Goal: Entertainment & Leisure: Consume media (video, audio)

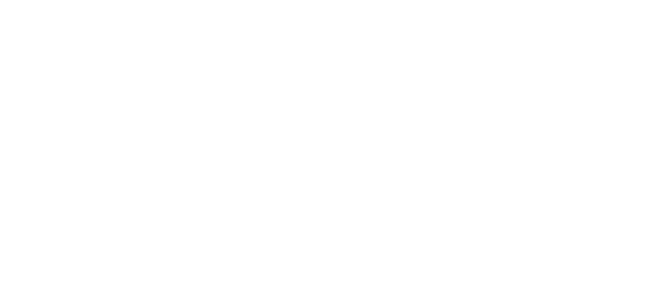
click at [627, 0] on html at bounding box center [336, 0] width 672 height 0
click at [629, 0] on html at bounding box center [336, 0] width 672 height 0
click at [624, 0] on html at bounding box center [336, 0] width 672 height 0
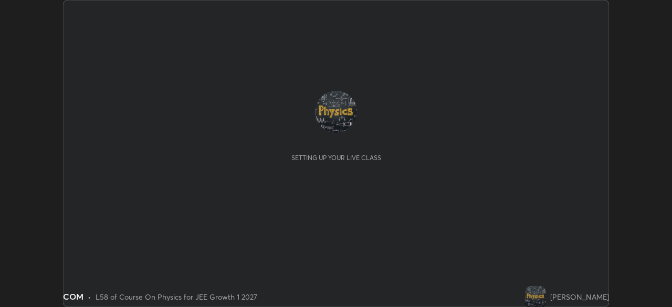
scroll to position [307, 672]
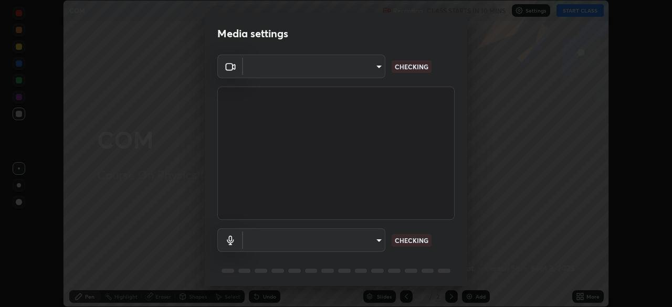
type input "2e9b027d6a4255688e554df818383ce9ed5f881db366686a8468352ce6a31e43"
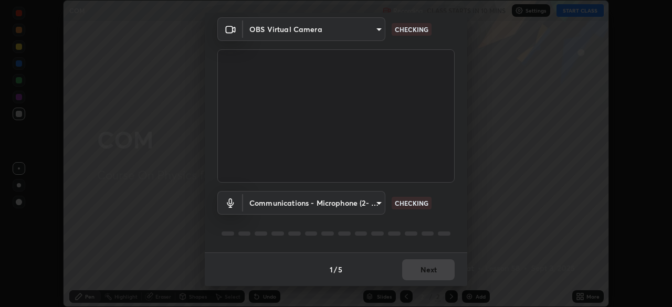
click at [370, 206] on body "Erase all COM Recording CLASS STARTS IN 10 MINS Settings START CLASS Setting up…" at bounding box center [336, 153] width 672 height 307
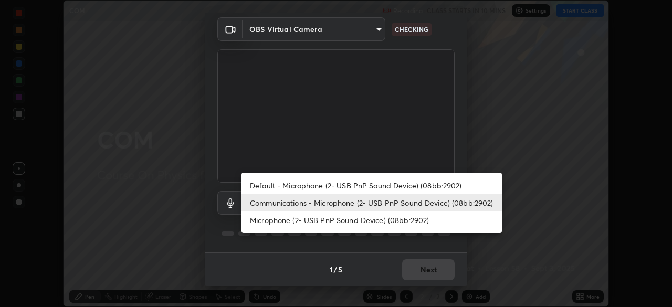
click at [361, 220] on li "Microphone (2- USB PnP Sound Device) (08bb:2902)" at bounding box center [372, 220] width 261 height 17
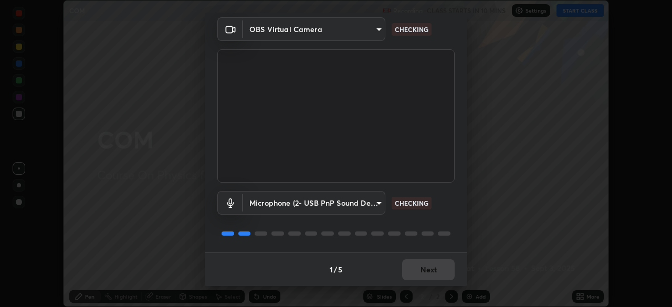
click at [365, 209] on body "Erase all COM Recording CLASS STARTS IN 10 MINS Settings START CLASS Setting up…" at bounding box center [336, 153] width 672 height 307
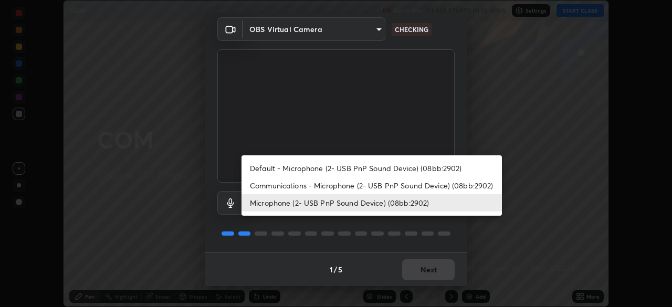
click at [371, 184] on li "Communications - Microphone (2- USB PnP Sound Device) (08bb:2902)" at bounding box center [372, 185] width 261 height 17
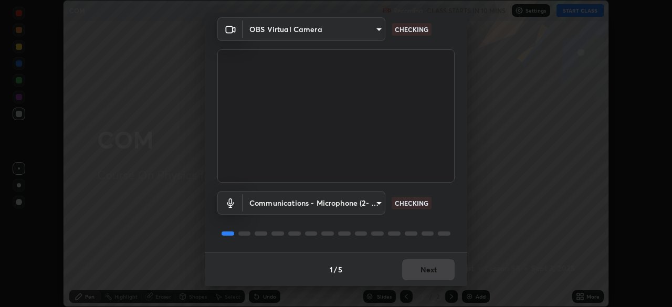
type input "communications"
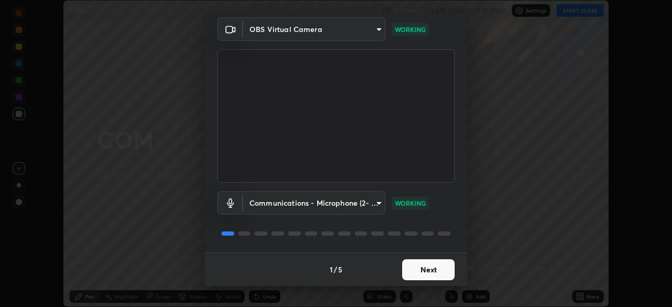
click at [436, 271] on button "Next" at bounding box center [428, 270] width 53 height 21
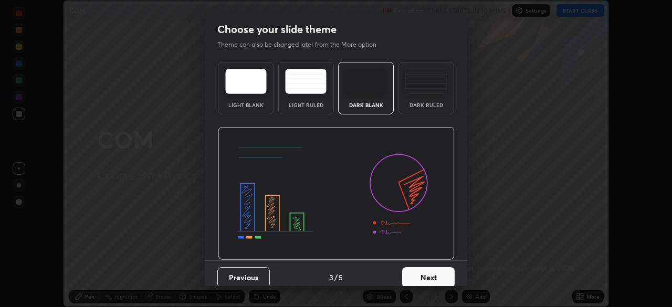
click at [433, 271] on button "Next" at bounding box center [428, 277] width 53 height 21
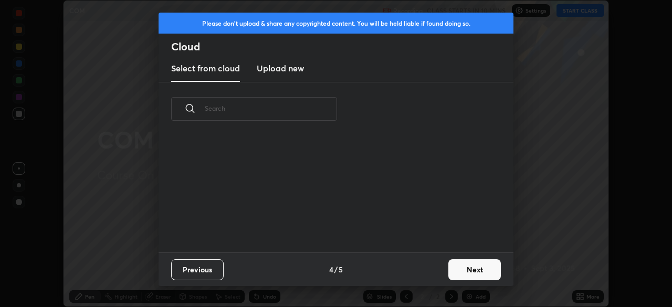
click at [457, 274] on button "Next" at bounding box center [475, 270] width 53 height 21
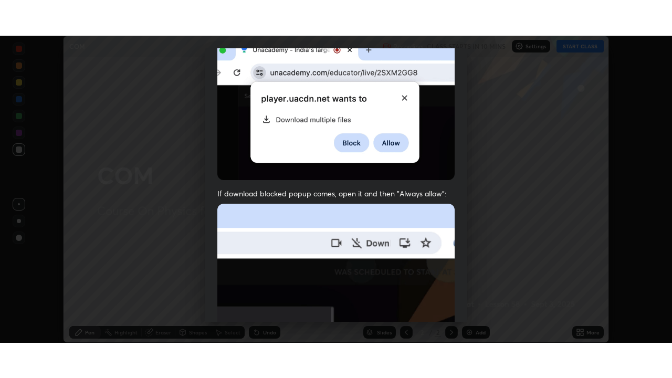
scroll to position [252, 0]
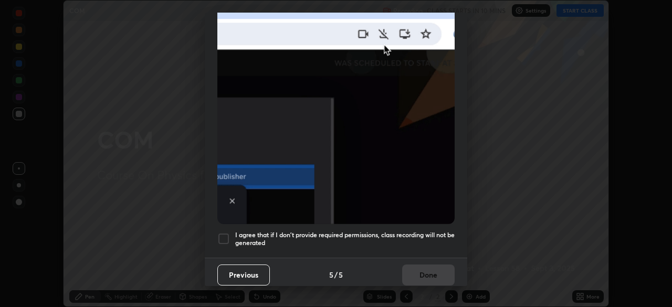
click at [361, 231] on h5 "I agree that if I don't provide required permissions, class recording will not …" at bounding box center [345, 239] width 220 height 16
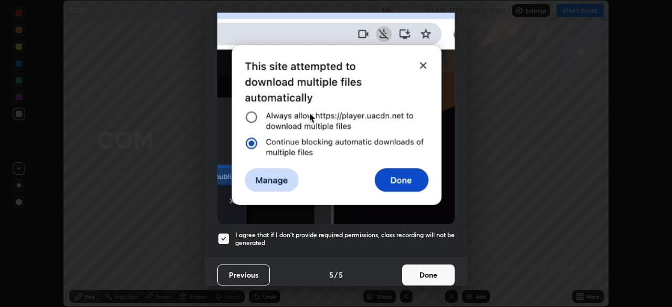
click at [433, 275] on button "Done" at bounding box center [428, 275] width 53 height 21
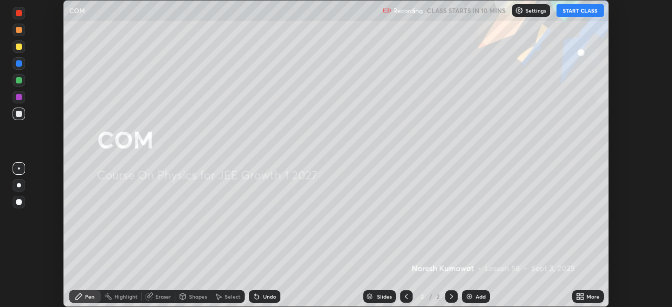
click at [474, 296] on div "Add" at bounding box center [476, 297] width 28 height 13
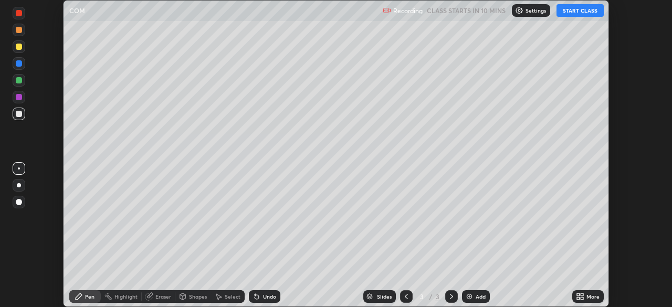
click at [579, 10] on button "START CLASS" at bounding box center [580, 10] width 47 height 13
click at [594, 296] on div "More" at bounding box center [593, 296] width 13 height 5
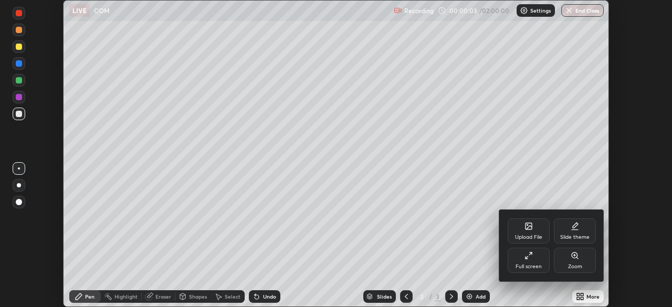
click at [534, 269] on div "Full screen" at bounding box center [529, 266] width 26 height 5
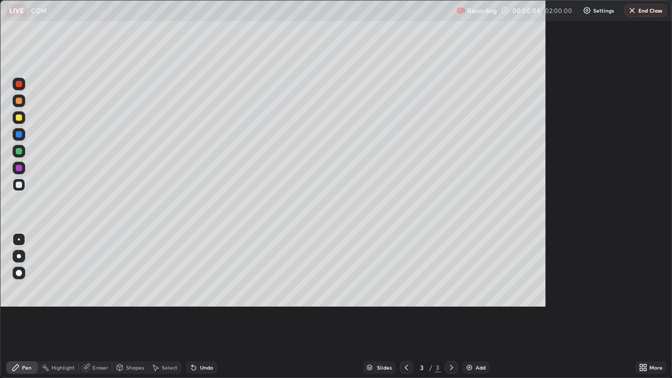
scroll to position [378, 672]
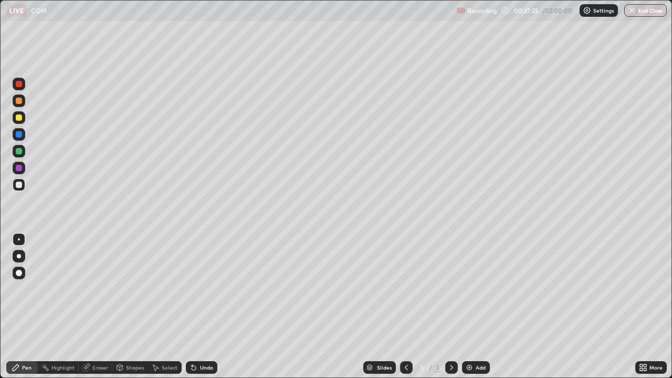
click at [205, 307] on div "Undo" at bounding box center [206, 367] width 13 height 5
click at [200, 307] on div "Undo" at bounding box center [202, 367] width 32 height 13
click at [480, 307] on div "Add" at bounding box center [481, 367] width 10 height 5
click at [92, 307] on div "Eraser" at bounding box center [100, 367] width 16 height 5
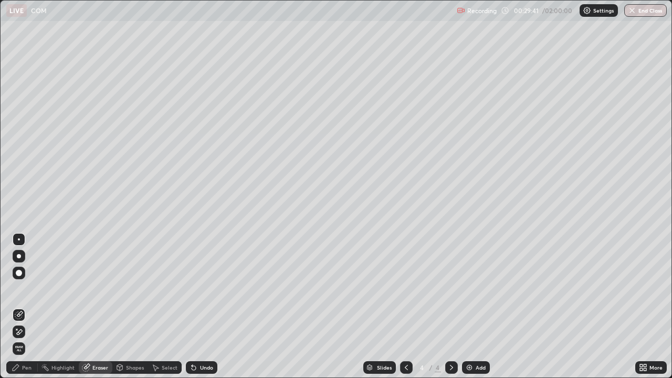
click at [23, 307] on icon at bounding box center [19, 332] width 8 height 9
click at [25, 307] on div "Pen" at bounding box center [26, 367] width 9 height 5
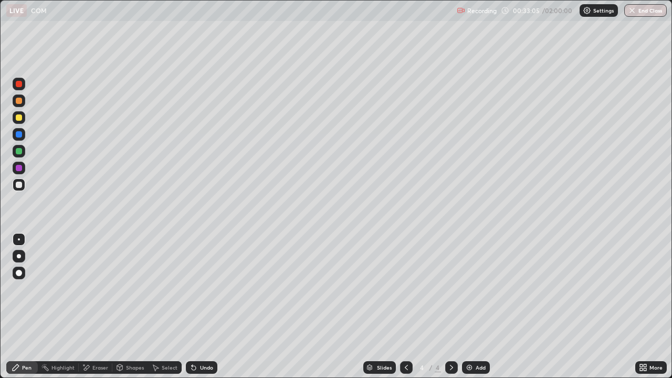
click at [406, 307] on icon at bounding box center [406, 367] width 3 height 5
click at [450, 307] on div at bounding box center [452, 367] width 13 height 13
click at [470, 307] on img at bounding box center [469, 368] width 8 height 8
click at [205, 307] on div "Undo" at bounding box center [202, 367] width 32 height 13
click at [201, 307] on div "Undo" at bounding box center [202, 367] width 32 height 13
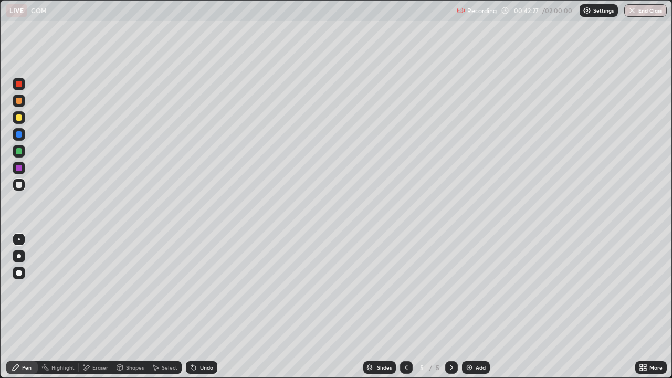
click at [200, 307] on div "Undo" at bounding box center [206, 367] width 13 height 5
click at [474, 307] on div "Add" at bounding box center [476, 367] width 28 height 13
click at [407, 307] on icon at bounding box center [406, 368] width 8 height 8
click at [446, 307] on div at bounding box center [452, 367] width 13 height 13
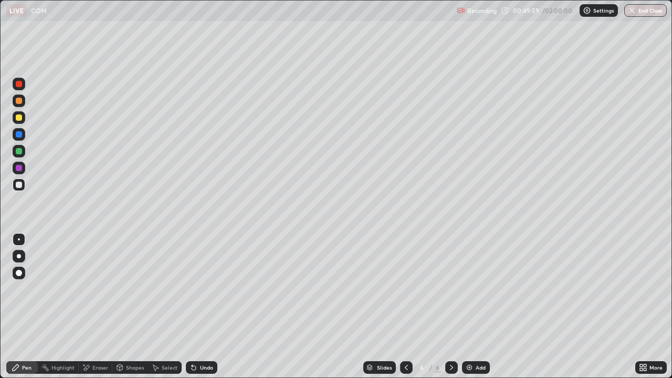
click at [100, 307] on div "Eraser" at bounding box center [100, 367] width 16 height 5
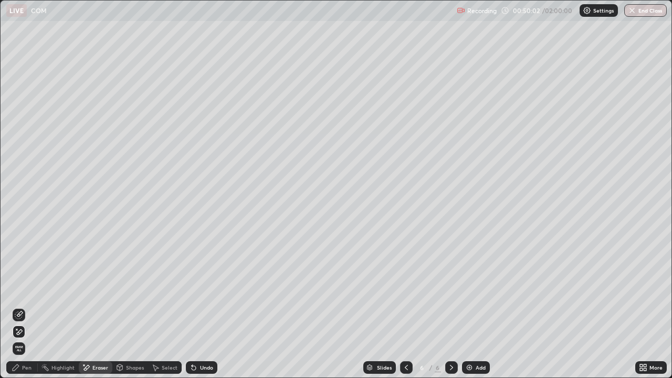
click at [30, 307] on div "Pen" at bounding box center [26, 367] width 9 height 5
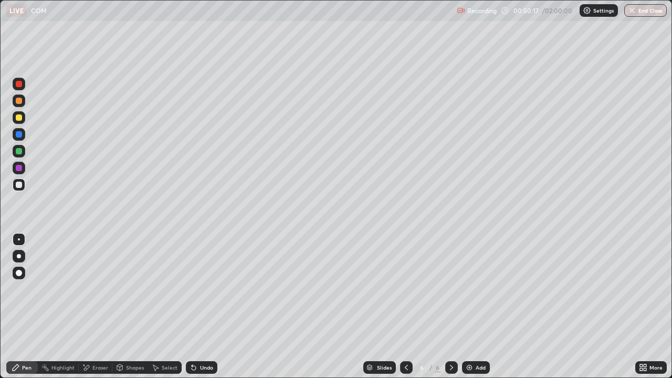
click at [203, 307] on div "Undo" at bounding box center [202, 367] width 32 height 13
click at [202, 307] on div "Undo" at bounding box center [202, 367] width 32 height 13
click at [480, 307] on div "Add" at bounding box center [481, 367] width 10 height 5
click at [407, 307] on icon at bounding box center [406, 368] width 8 height 8
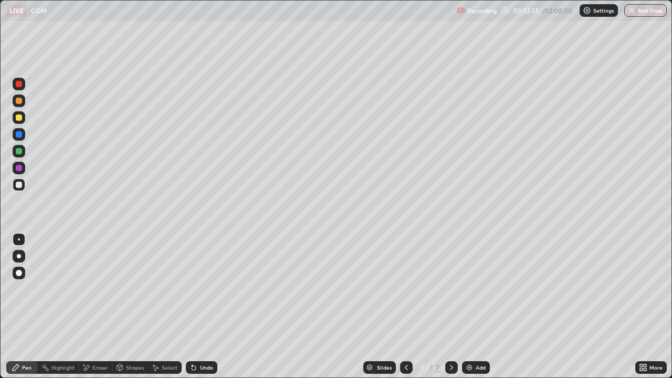
click at [406, 307] on icon at bounding box center [406, 368] width 8 height 8
click at [451, 307] on div at bounding box center [452, 367] width 13 height 13
click at [451, 307] on icon at bounding box center [452, 368] width 8 height 8
click at [418, 307] on div "6" at bounding box center [422, 368] width 11 height 6
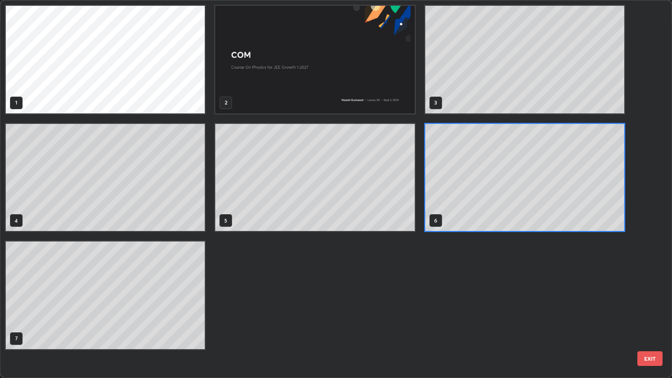
scroll to position [374, 666]
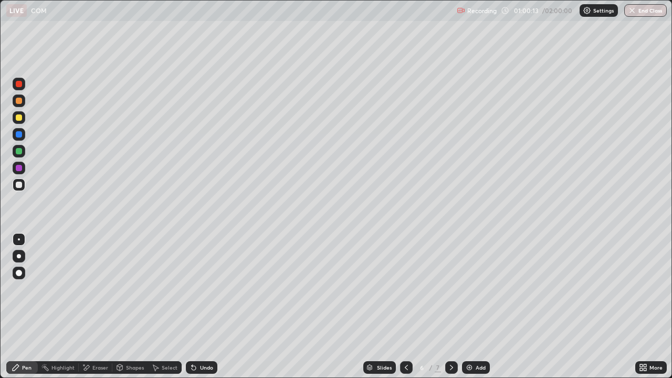
click at [452, 307] on div at bounding box center [452, 367] width 13 height 13
click at [406, 307] on icon at bounding box center [406, 368] width 8 height 8
click at [450, 307] on icon at bounding box center [452, 368] width 8 height 8
click at [206, 307] on div "Undo" at bounding box center [206, 367] width 13 height 5
click at [210, 307] on div "Undo" at bounding box center [202, 367] width 32 height 13
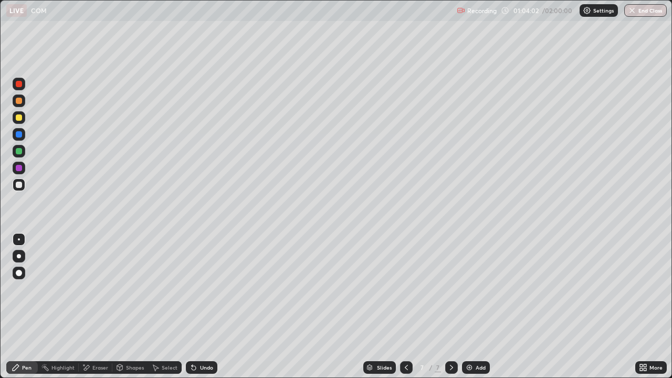
click at [209, 307] on div "Undo" at bounding box center [206, 367] width 13 height 5
click at [482, 307] on div "Add" at bounding box center [481, 367] width 10 height 5
click at [210, 307] on div "Undo" at bounding box center [206, 367] width 13 height 5
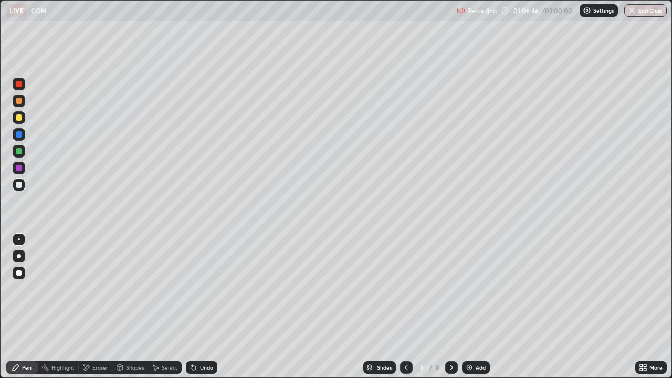
click at [407, 307] on icon at bounding box center [406, 368] width 8 height 8
click at [450, 307] on icon at bounding box center [452, 368] width 8 height 8
click at [479, 307] on div "Add" at bounding box center [481, 367] width 10 height 5
click at [201, 307] on div "Undo" at bounding box center [202, 367] width 32 height 13
click at [202, 307] on div "Undo" at bounding box center [202, 367] width 32 height 13
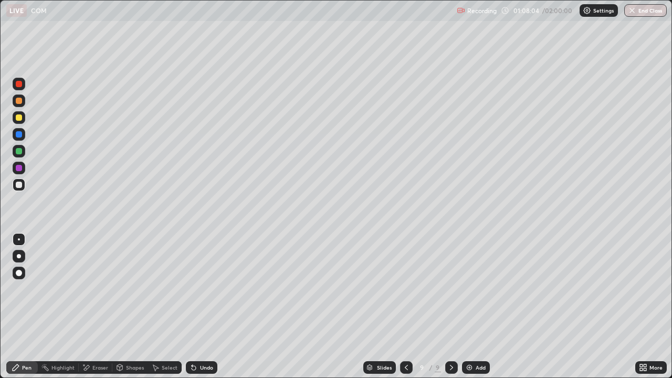
click at [202, 307] on div "Undo" at bounding box center [202, 367] width 32 height 13
click at [405, 307] on icon at bounding box center [406, 368] width 8 height 8
click at [406, 307] on icon at bounding box center [406, 368] width 8 height 8
click at [451, 307] on icon at bounding box center [452, 368] width 8 height 8
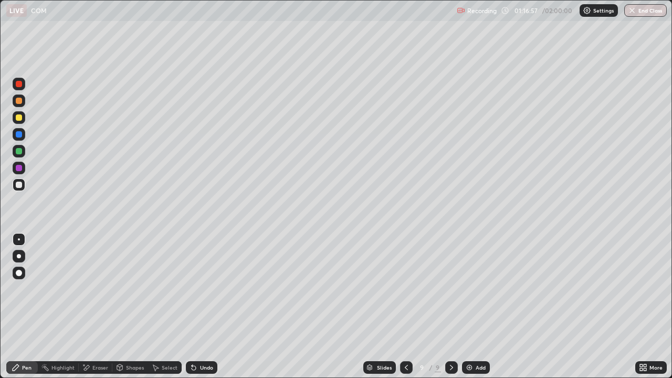
click at [473, 307] on div "Add" at bounding box center [476, 367] width 28 height 13
click at [200, 307] on div "Undo" at bounding box center [206, 367] width 13 height 5
click at [198, 307] on div "Undo" at bounding box center [202, 367] width 32 height 13
click at [194, 307] on div "Undo" at bounding box center [202, 367] width 32 height 13
click at [192, 307] on icon at bounding box center [192, 365] width 1 height 1
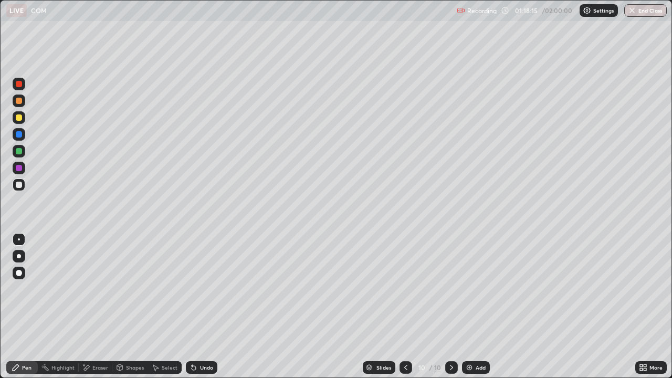
click at [197, 307] on div "Undo" at bounding box center [202, 367] width 32 height 13
click at [191, 307] on icon at bounding box center [194, 368] width 8 height 8
click at [200, 307] on div "Undo" at bounding box center [206, 367] width 13 height 5
click at [480, 307] on div "Add" at bounding box center [481, 367] width 10 height 5
click at [95, 307] on div "Eraser" at bounding box center [96, 367] width 34 height 13
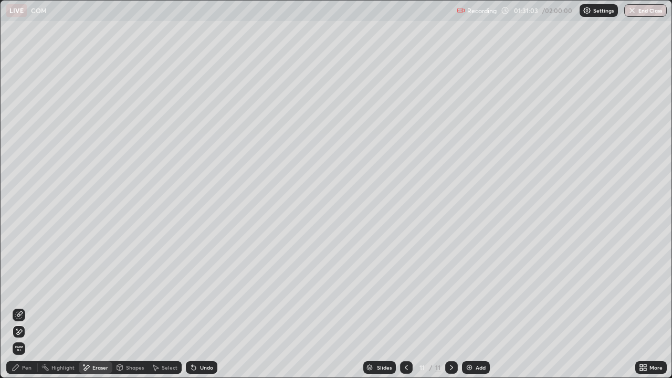
click at [30, 307] on div "Pen" at bounding box center [22, 367] width 32 height 13
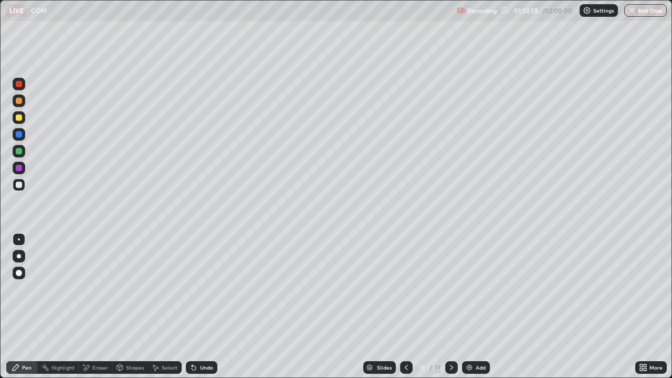
click at [198, 307] on div "Undo" at bounding box center [202, 367] width 32 height 13
click at [192, 307] on icon at bounding box center [192, 365] width 1 height 1
click at [205, 307] on div "Undo" at bounding box center [202, 367] width 32 height 13
click at [207, 307] on div "Undo" at bounding box center [202, 367] width 32 height 13
click at [212, 307] on div "Undo" at bounding box center [202, 367] width 32 height 13
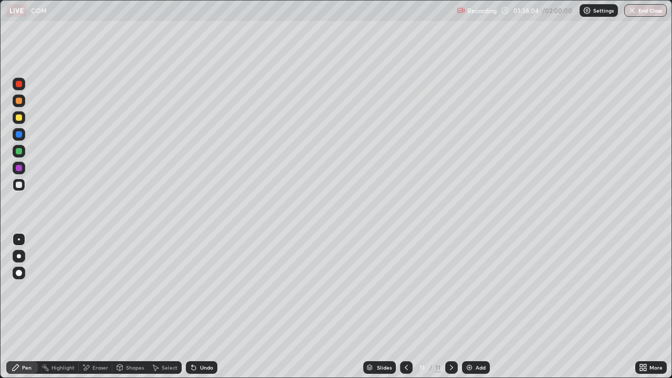
click at [207, 307] on div "Undo" at bounding box center [206, 367] width 13 height 5
click at [209, 307] on div "Undo" at bounding box center [206, 367] width 13 height 5
click at [481, 307] on div "Add" at bounding box center [476, 367] width 28 height 13
click at [96, 307] on div "Eraser" at bounding box center [100, 367] width 16 height 5
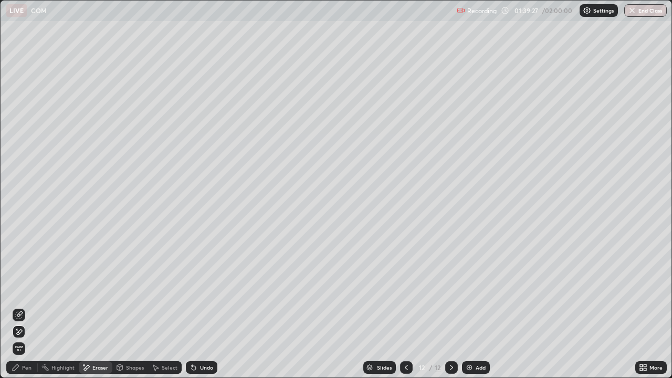
click at [26, 307] on div "Pen" at bounding box center [22, 367] width 32 height 13
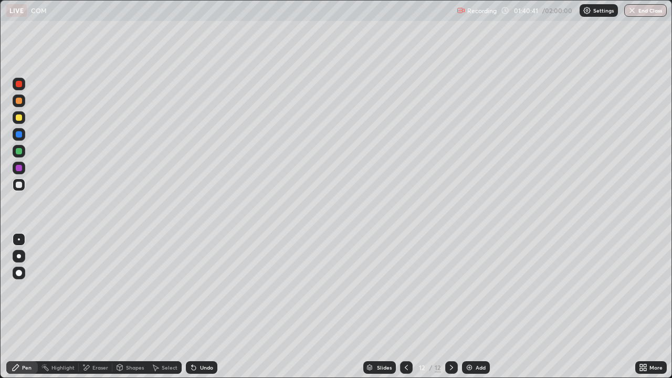
click at [407, 307] on icon at bounding box center [406, 368] width 8 height 8
click at [450, 307] on div at bounding box center [452, 367] width 13 height 13
click at [408, 307] on icon at bounding box center [406, 368] width 8 height 8
click at [448, 307] on icon at bounding box center [452, 368] width 8 height 8
click at [475, 307] on div "Add" at bounding box center [476, 367] width 28 height 13
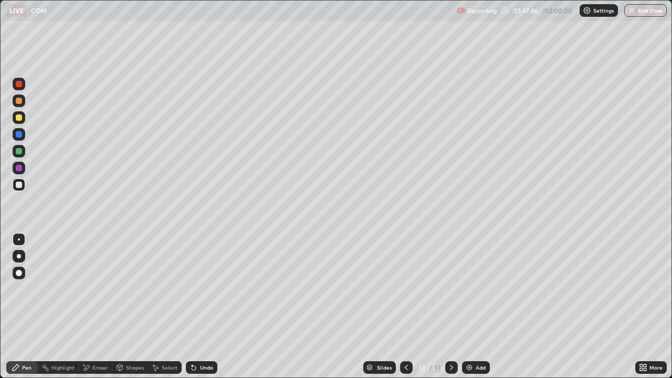
click at [100, 307] on div "Eraser" at bounding box center [100, 367] width 16 height 5
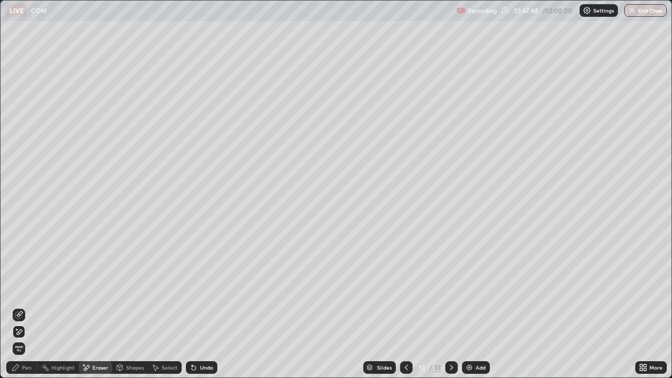
click at [23, 307] on div "Pen" at bounding box center [22, 367] width 32 height 13
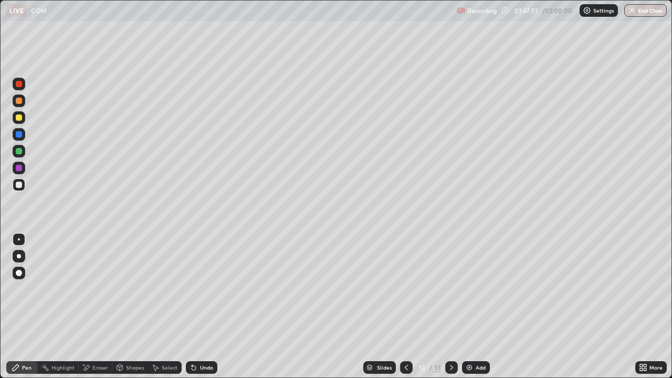
click at [99, 307] on div "Eraser" at bounding box center [100, 367] width 16 height 5
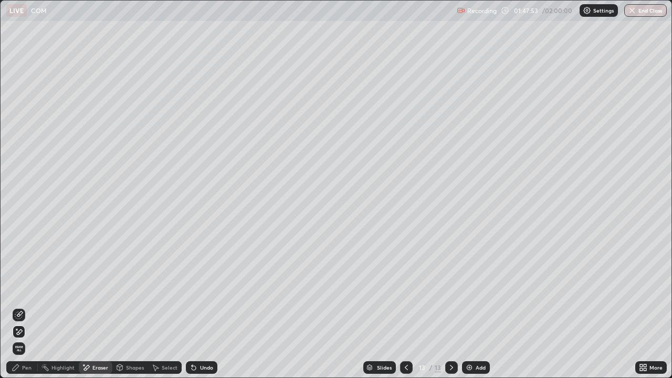
click at [25, 307] on div "Pen" at bounding box center [22, 367] width 32 height 13
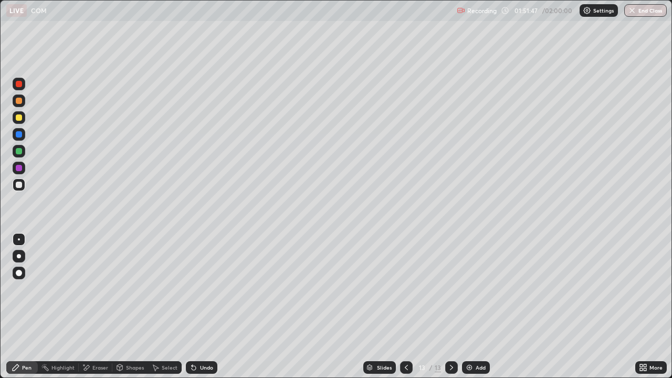
click at [201, 307] on div "Undo" at bounding box center [206, 367] width 13 height 5
click at [404, 307] on icon at bounding box center [406, 368] width 8 height 8
click at [449, 307] on icon at bounding box center [452, 368] width 8 height 8
click at [211, 307] on div "Undo" at bounding box center [202, 367] width 32 height 13
click at [205, 307] on div "Undo" at bounding box center [206, 367] width 13 height 5
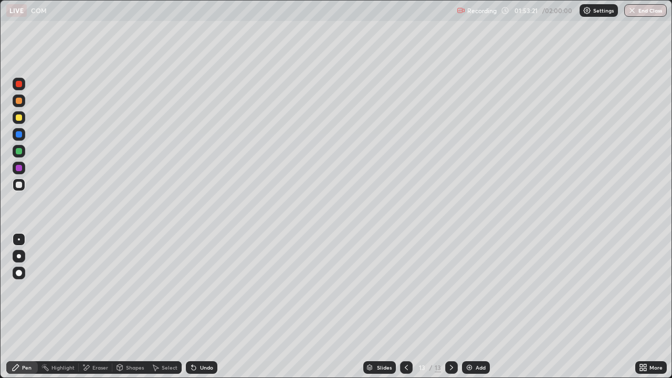
click at [207, 307] on div "Undo" at bounding box center [206, 367] width 13 height 5
click at [473, 307] on div "Add" at bounding box center [476, 367] width 28 height 13
click at [405, 307] on icon at bounding box center [406, 367] width 3 height 5
click at [451, 307] on icon at bounding box center [452, 368] width 8 height 8
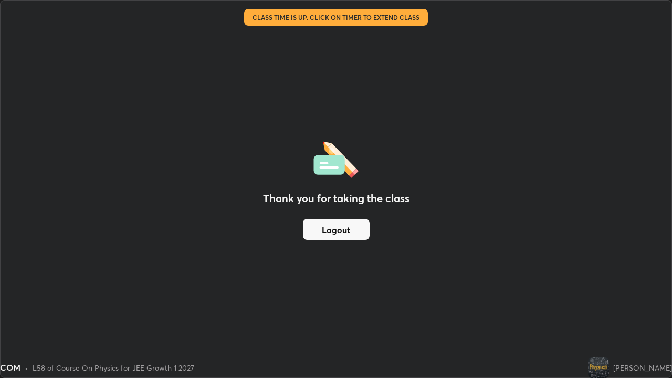
click at [649, 307] on div "Thank you for taking the class Logout" at bounding box center [336, 189] width 671 height 377
click at [451, 293] on div "Thank you for taking the class Logout" at bounding box center [336, 189] width 671 height 377
click at [341, 226] on button "Logout" at bounding box center [336, 229] width 67 height 21
